Goal: Information Seeking & Learning: Learn about a topic

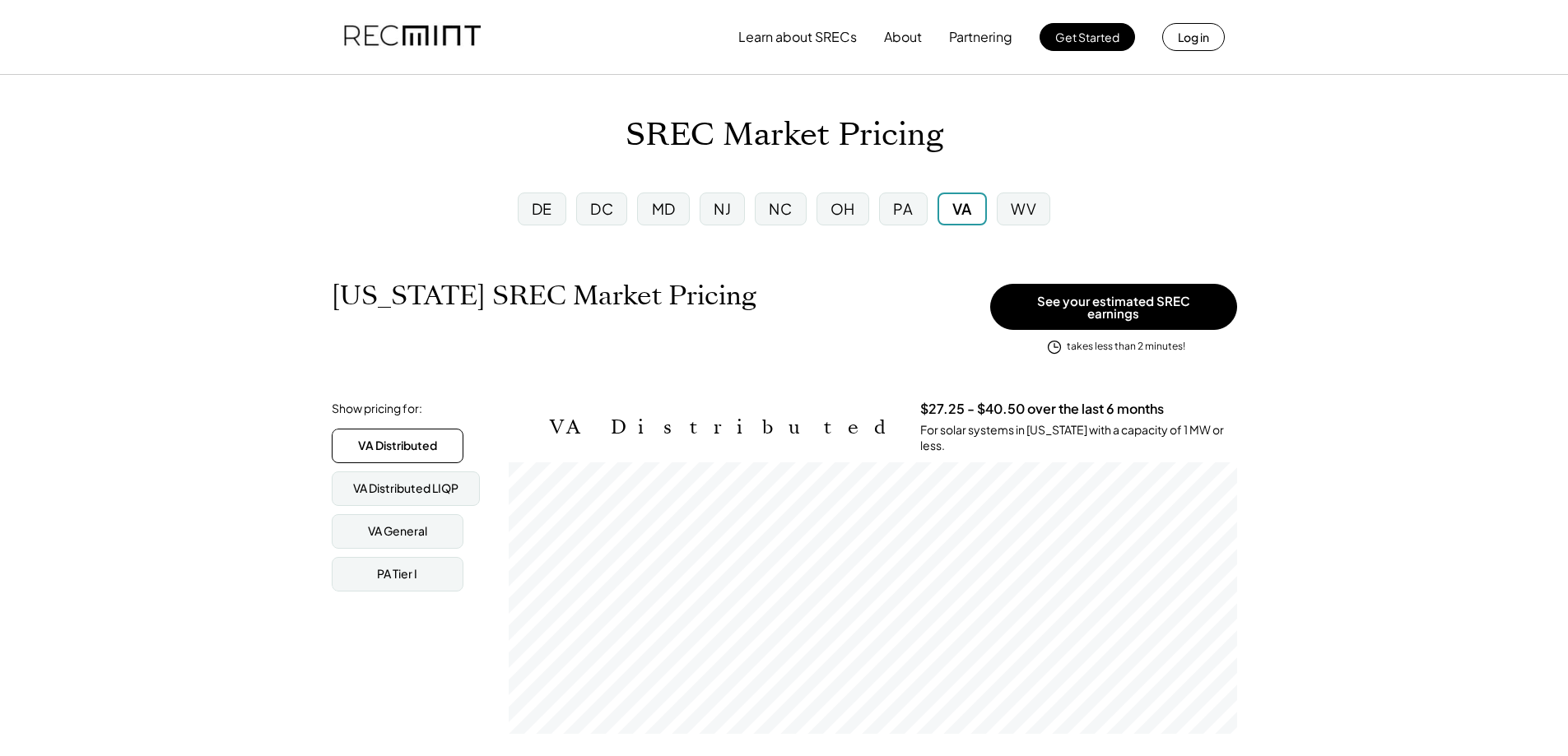
scroll to position [272, 729]
click at [728, 204] on div "NJ" at bounding box center [722, 208] width 18 height 20
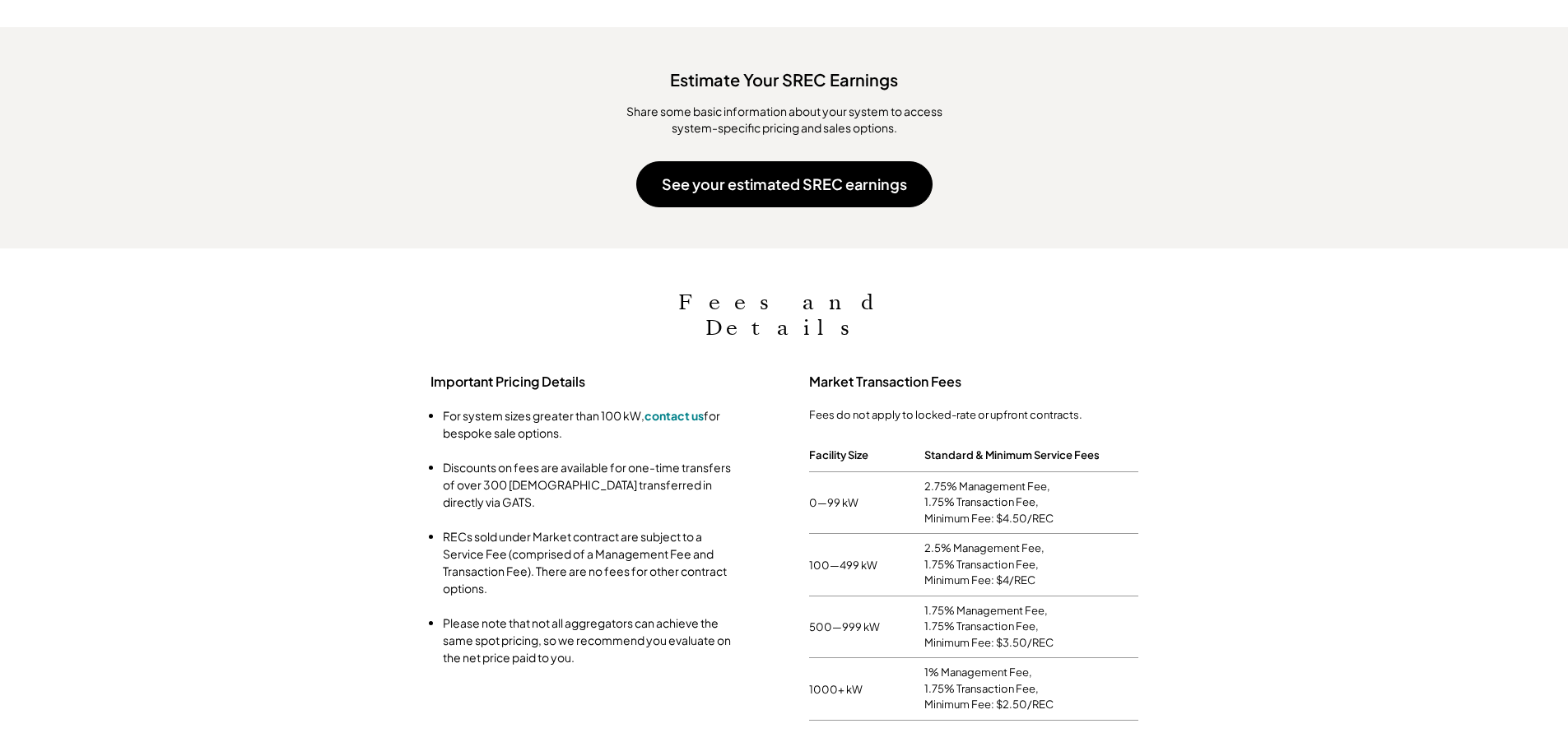
scroll to position [891, 0]
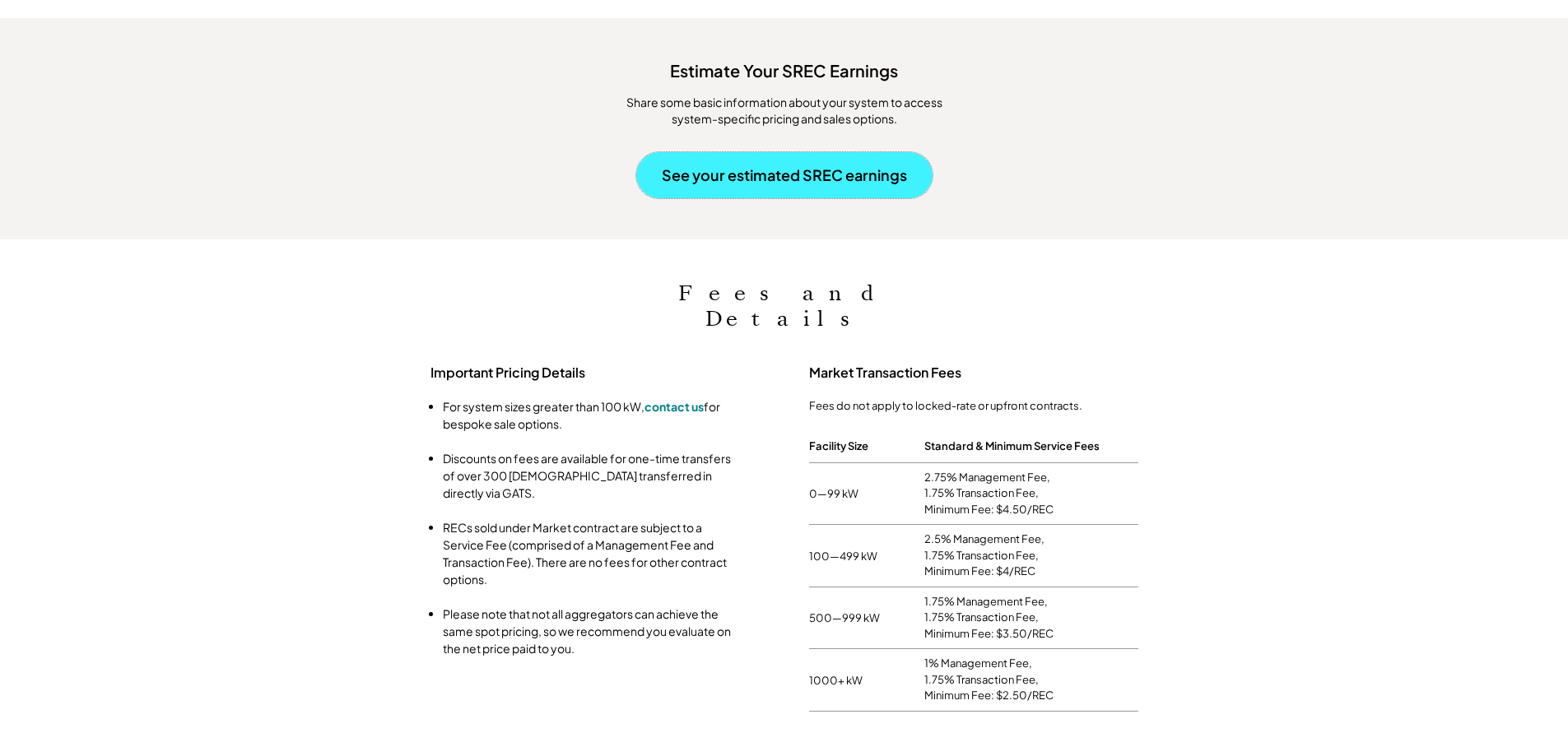
click at [779, 166] on button "See your estimated SREC earnings" at bounding box center [784, 175] width 297 height 46
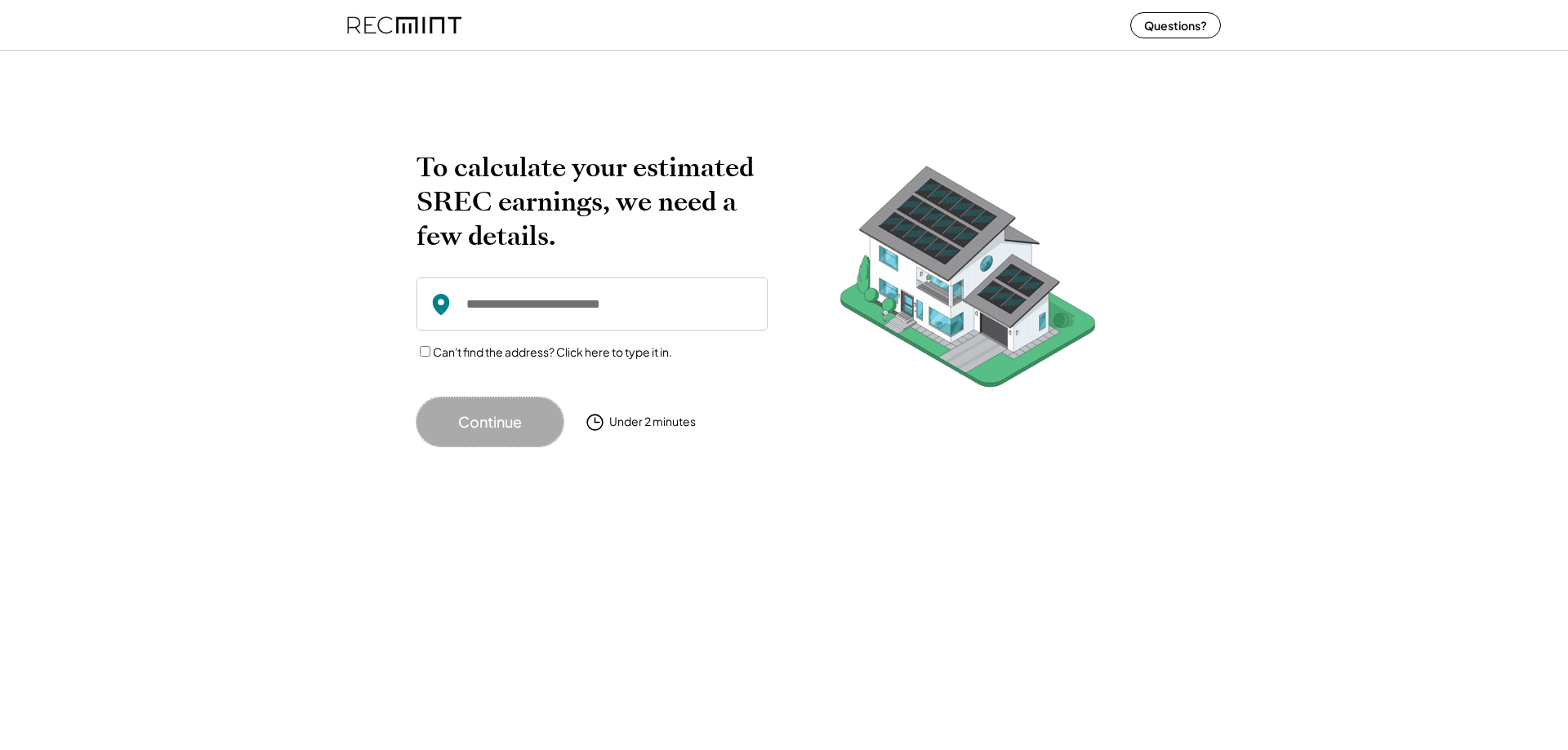
click at [521, 431] on button "Continue" at bounding box center [489, 422] width 147 height 49
